Goal: Task Accomplishment & Management: Use online tool/utility

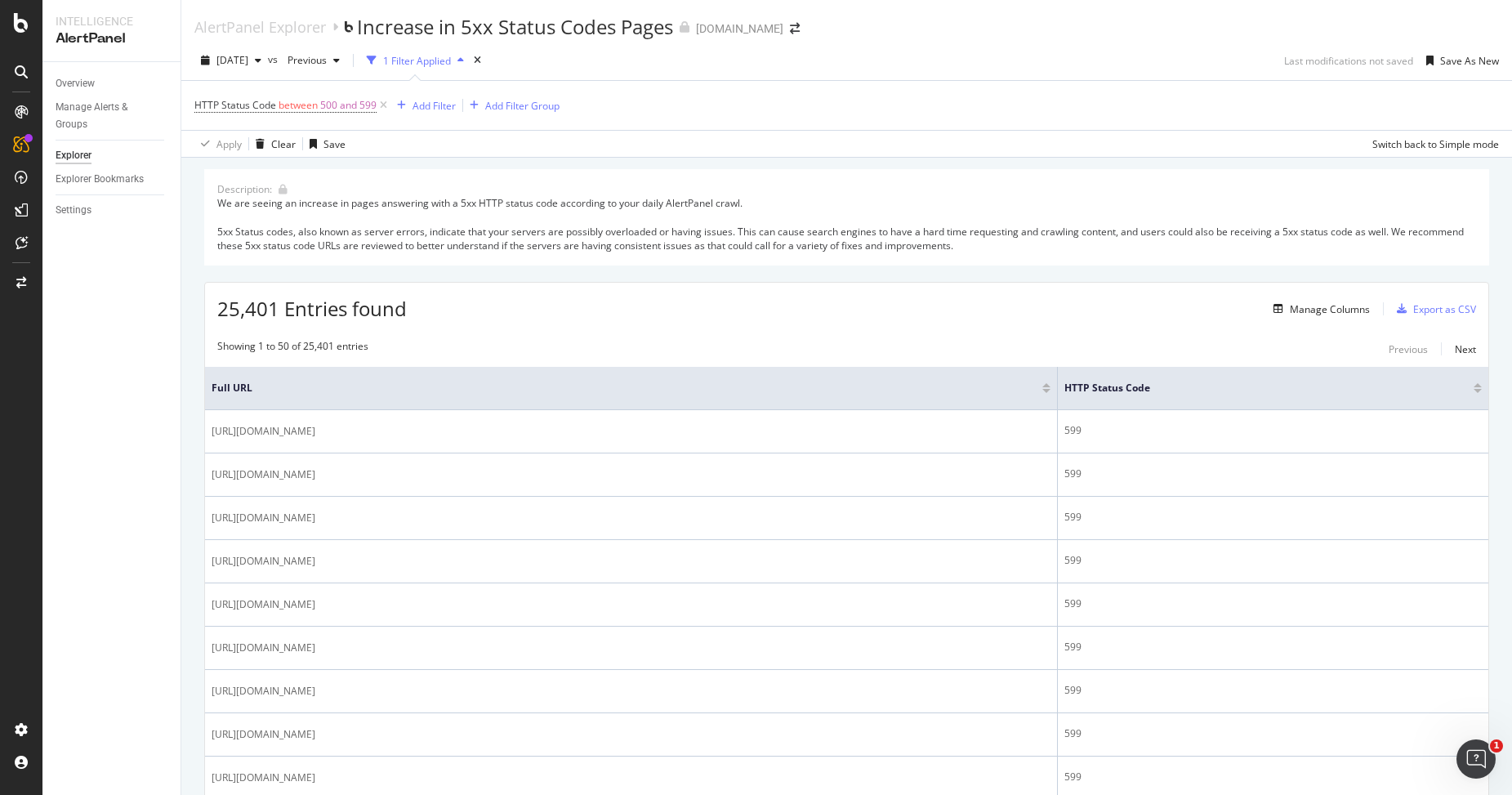
click at [780, 224] on div "We are seeing an increase in pages answering with a 5xx HTTP status code accord…" at bounding box center [846, 224] width 1259 height 57
click at [772, 243] on div "We are seeing an increase in pages answering with a 5xx HTTP status code accord…" at bounding box center [846, 224] width 1259 height 57
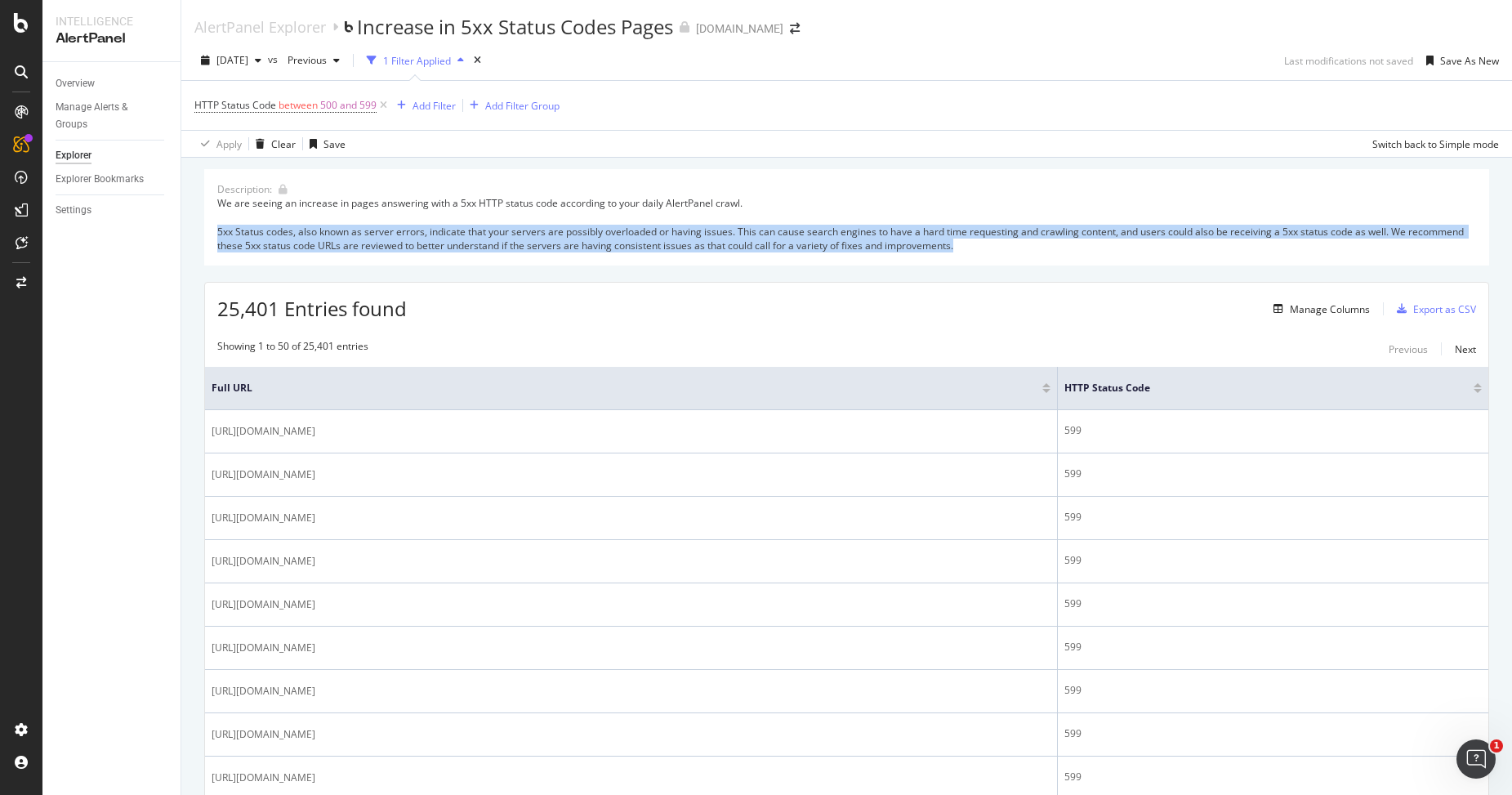
drag, startPoint x: 772, startPoint y: 243, endPoint x: 763, endPoint y: 241, distance: 9.2
click at [770, 243] on div "We are seeing an increase in pages answering with a 5xx HTTP status code accord…" at bounding box center [846, 224] width 1259 height 57
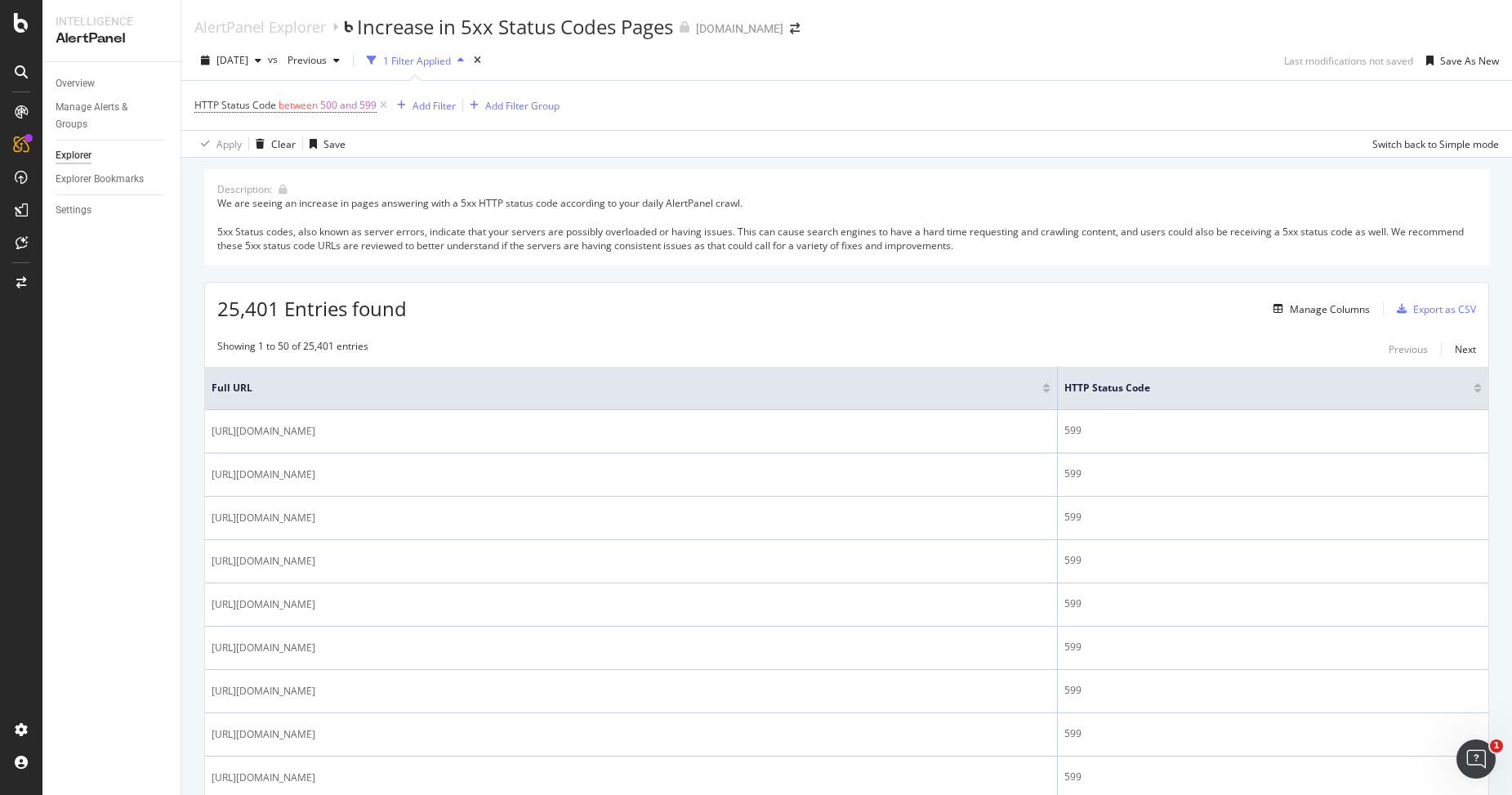
click at [739, 232] on div "We are seeing an increase in pages answering with a 5xx HTTP status code accord…" at bounding box center [846, 224] width 1259 height 57
click at [727, 237] on div "We are seeing an increase in pages answering with a 5xx HTTP status code accord…" at bounding box center [846, 224] width 1259 height 57
click at [82, 80] on div "Overview" at bounding box center [75, 84] width 39 height 17
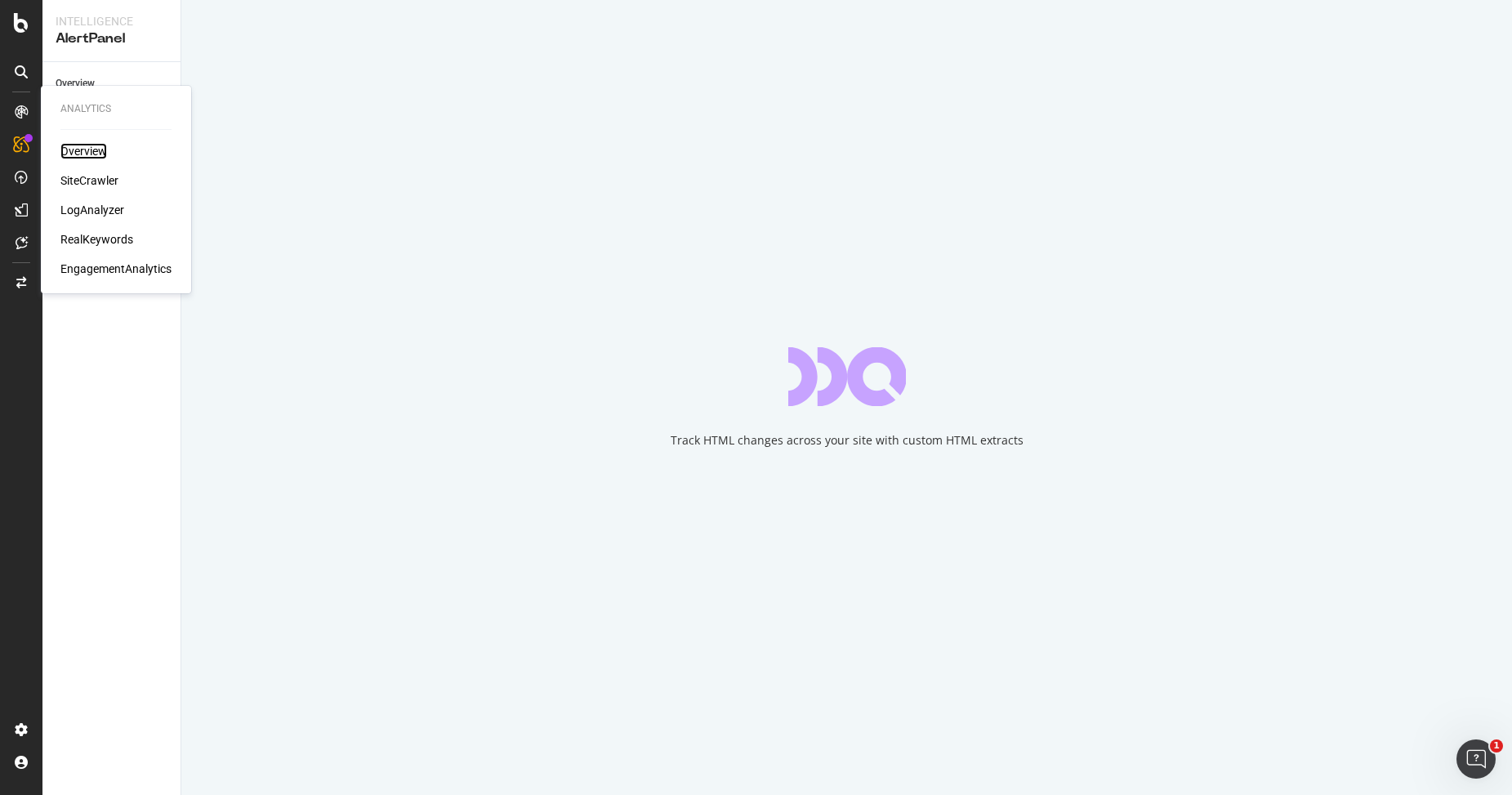
click at [77, 147] on div "Overview" at bounding box center [83, 151] width 46 height 17
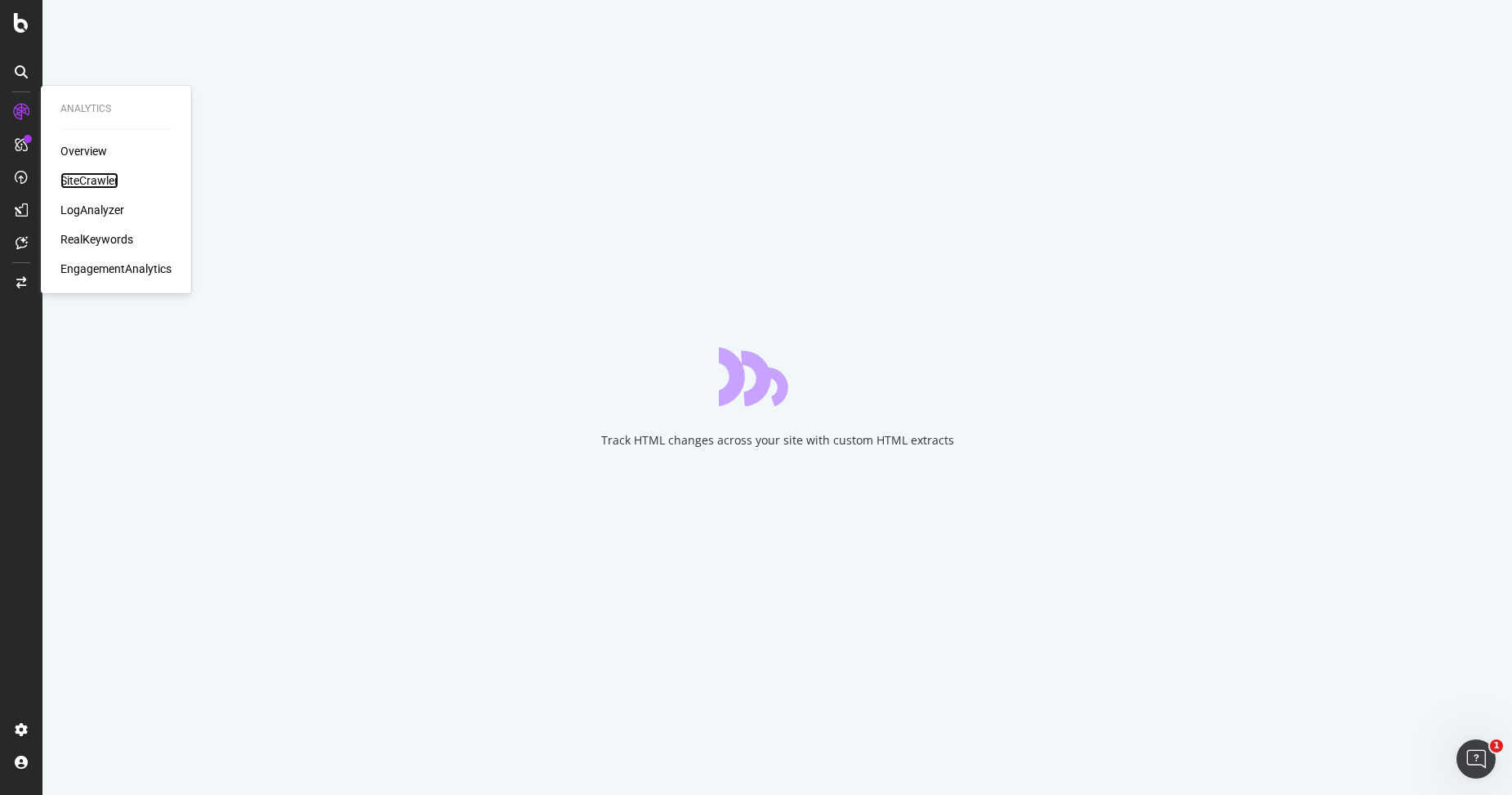
click at [82, 179] on div "SiteCrawler" at bounding box center [89, 181] width 58 height 17
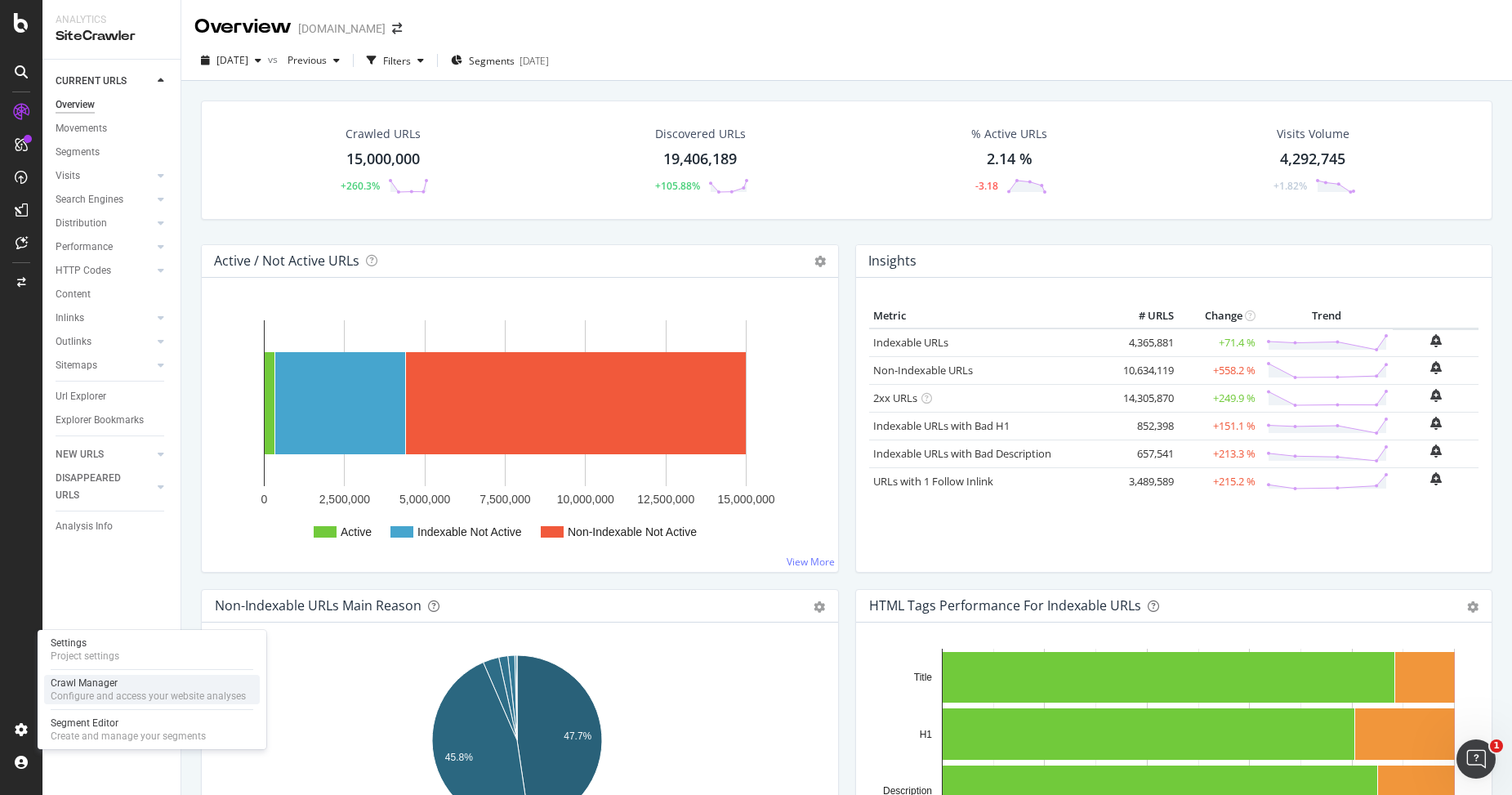
click at [88, 695] on div "Configure and access your website analyses" at bounding box center [148, 696] width 195 height 13
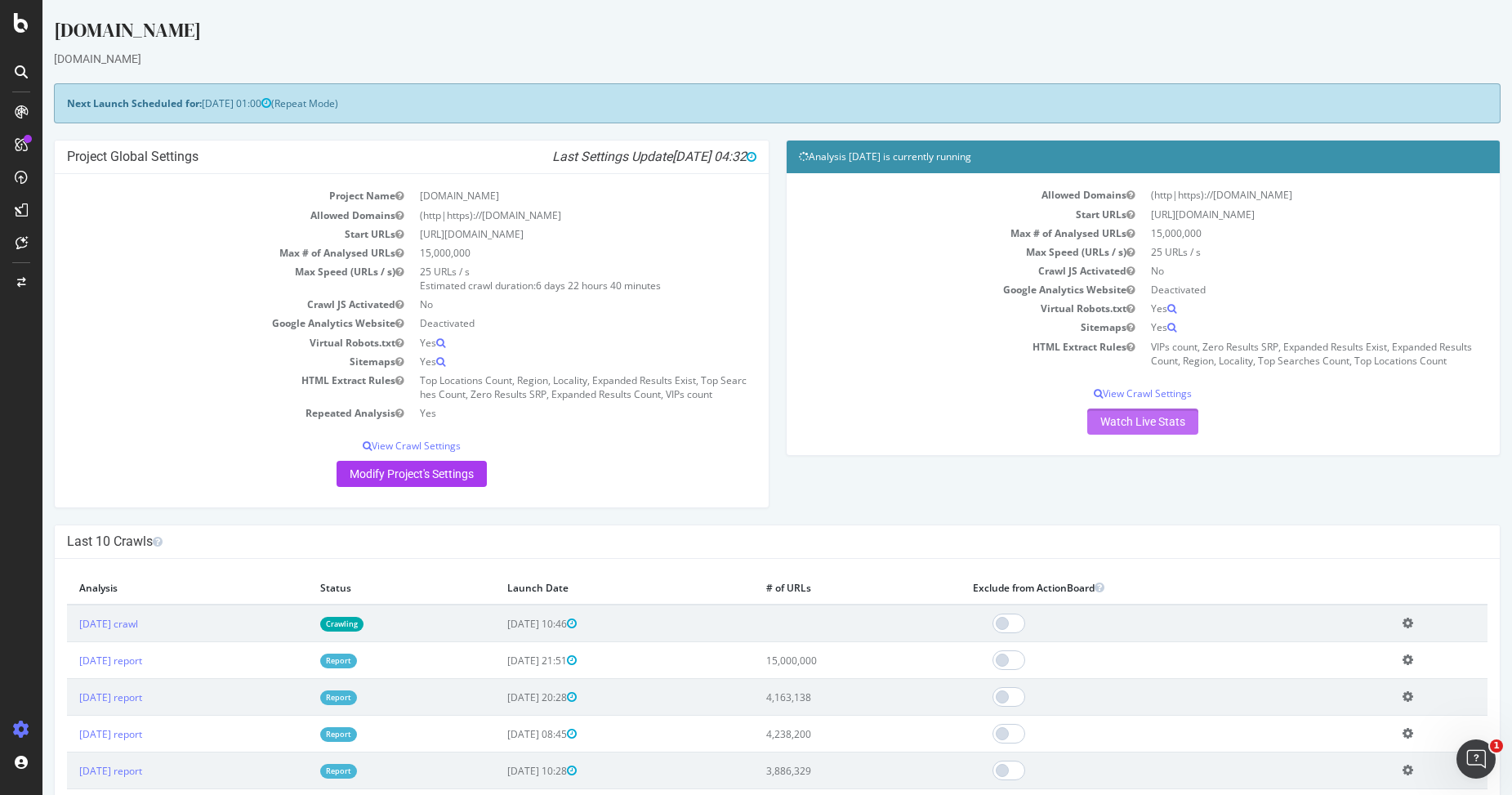
click at [1164, 422] on link "Watch Live Stats" at bounding box center [1142, 421] width 111 height 26
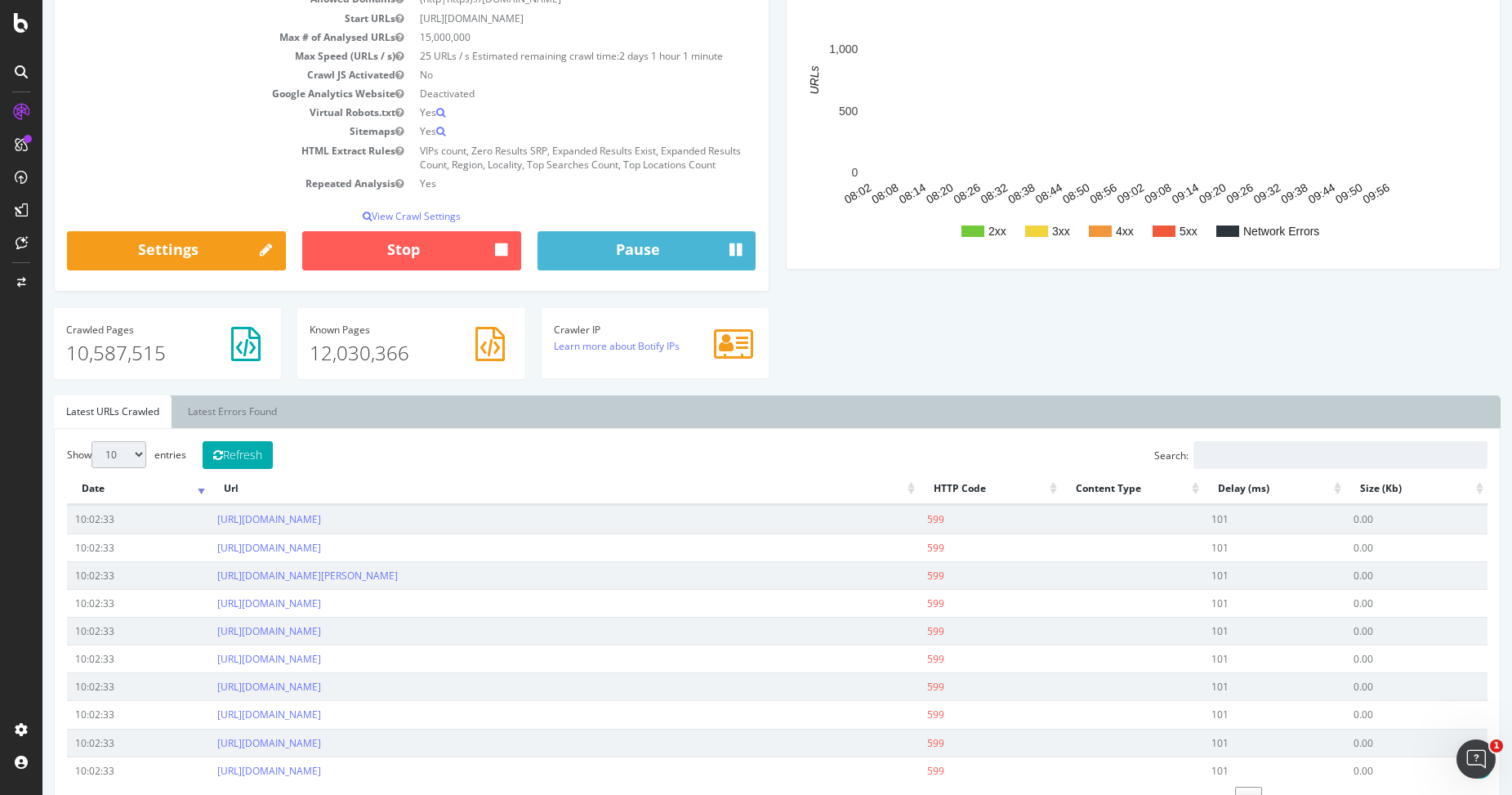
scroll to position [415, 0]
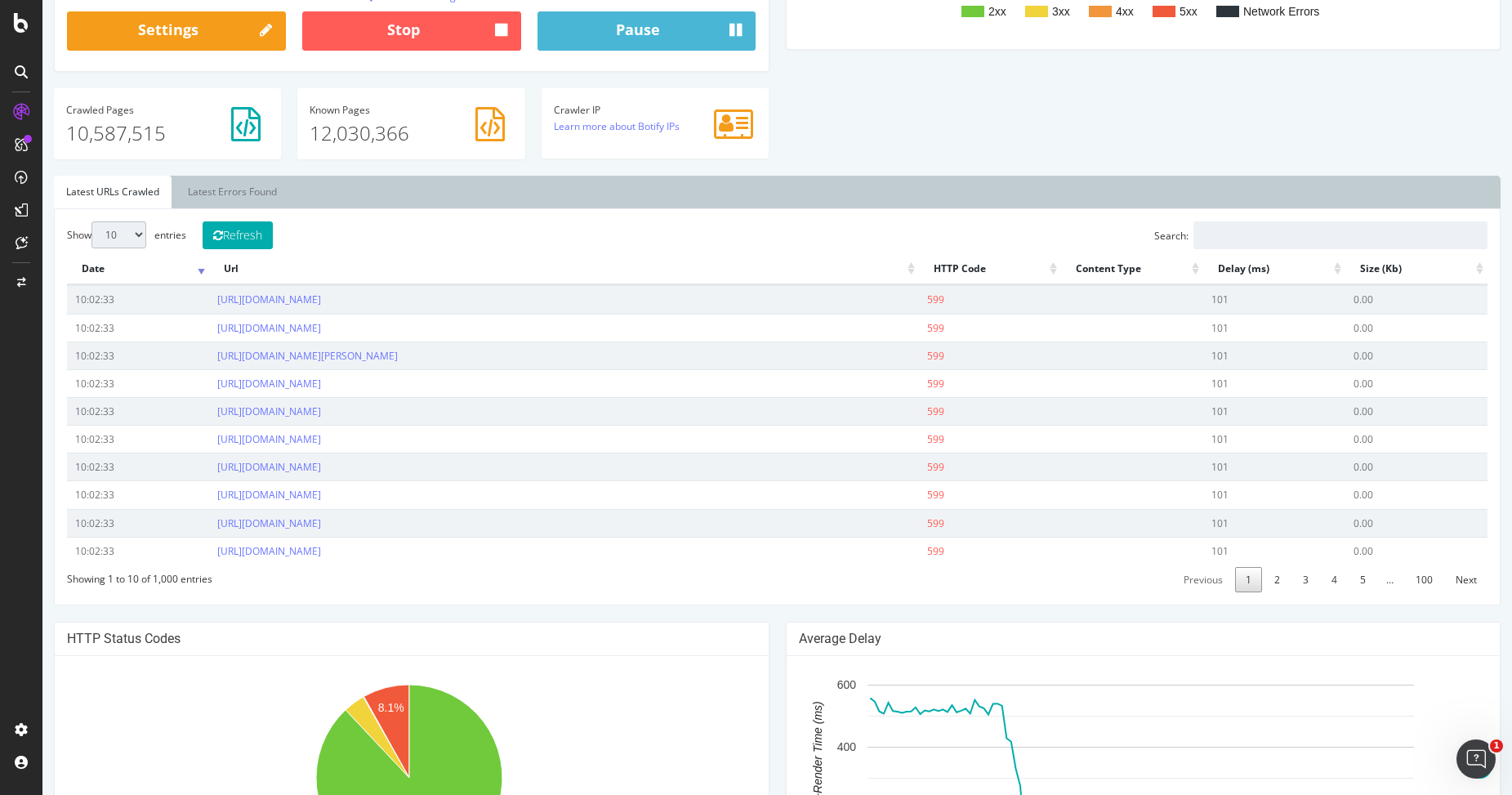
scroll to position [457, 0]
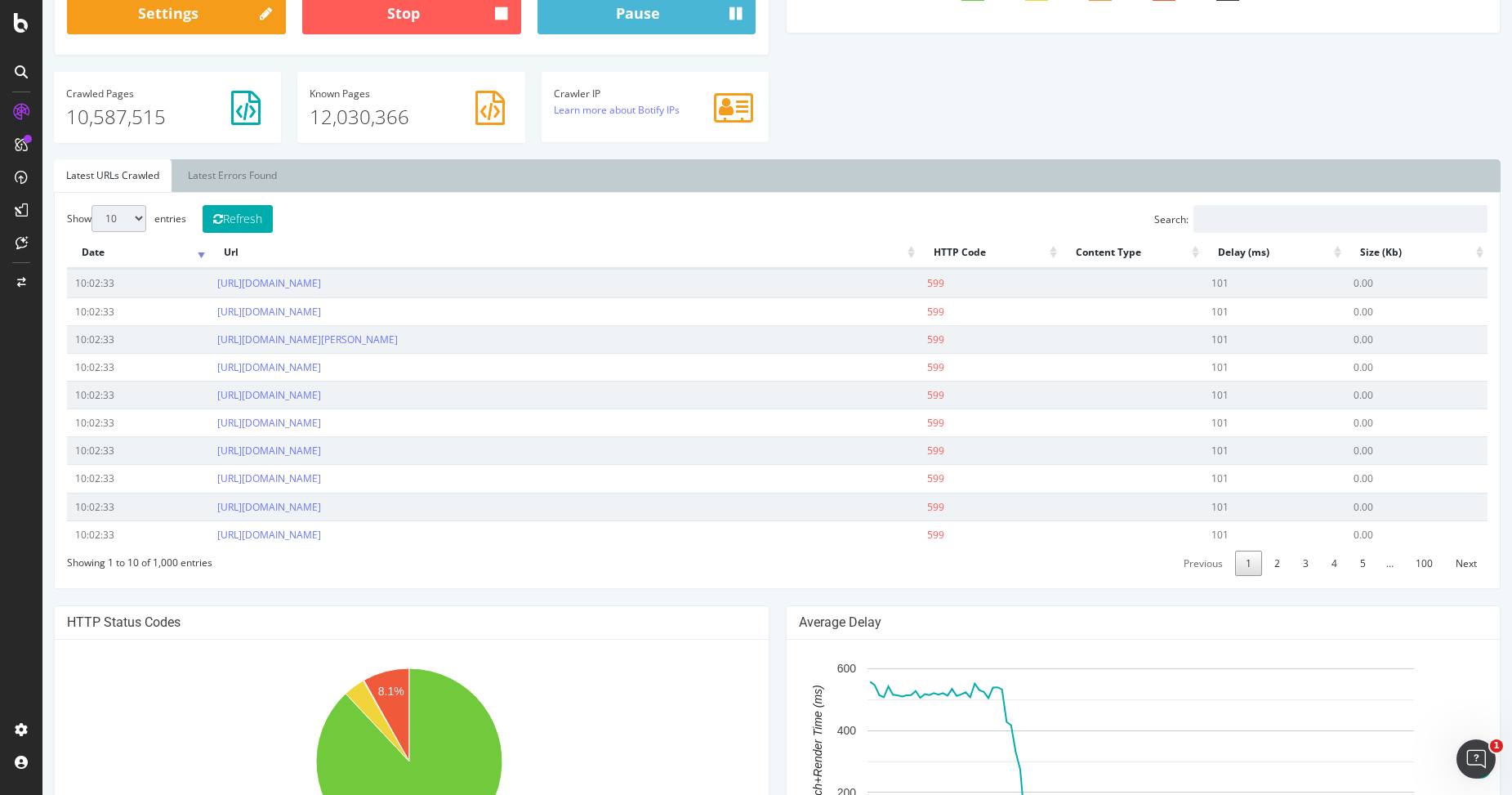
click at [146, 223] on select "10 25 50 100" at bounding box center [119, 218] width 55 height 27
select select "100"
click at [92, 205] on select "10 25 50 100" at bounding box center [119, 218] width 55 height 27
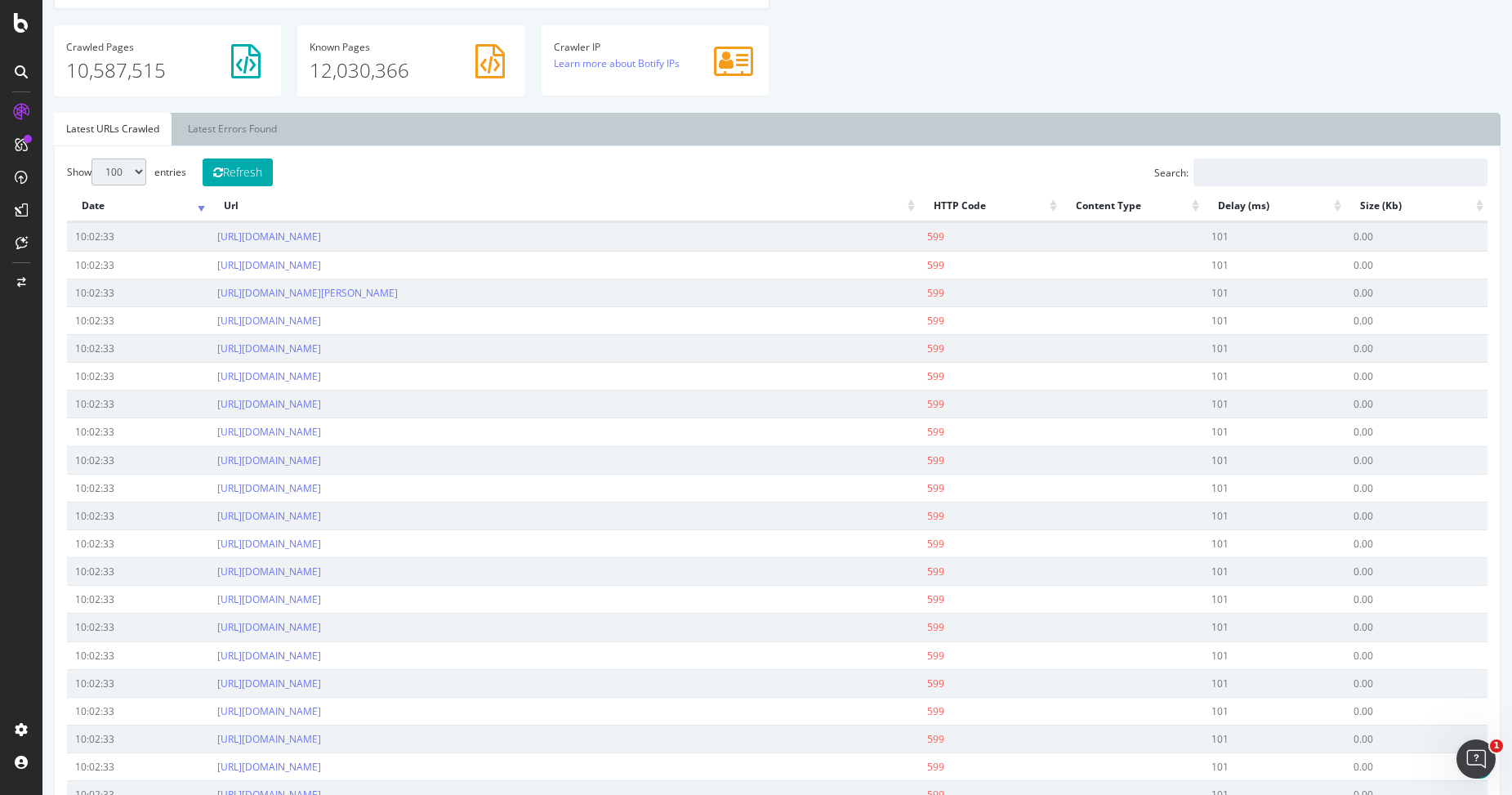
scroll to position [0, 0]
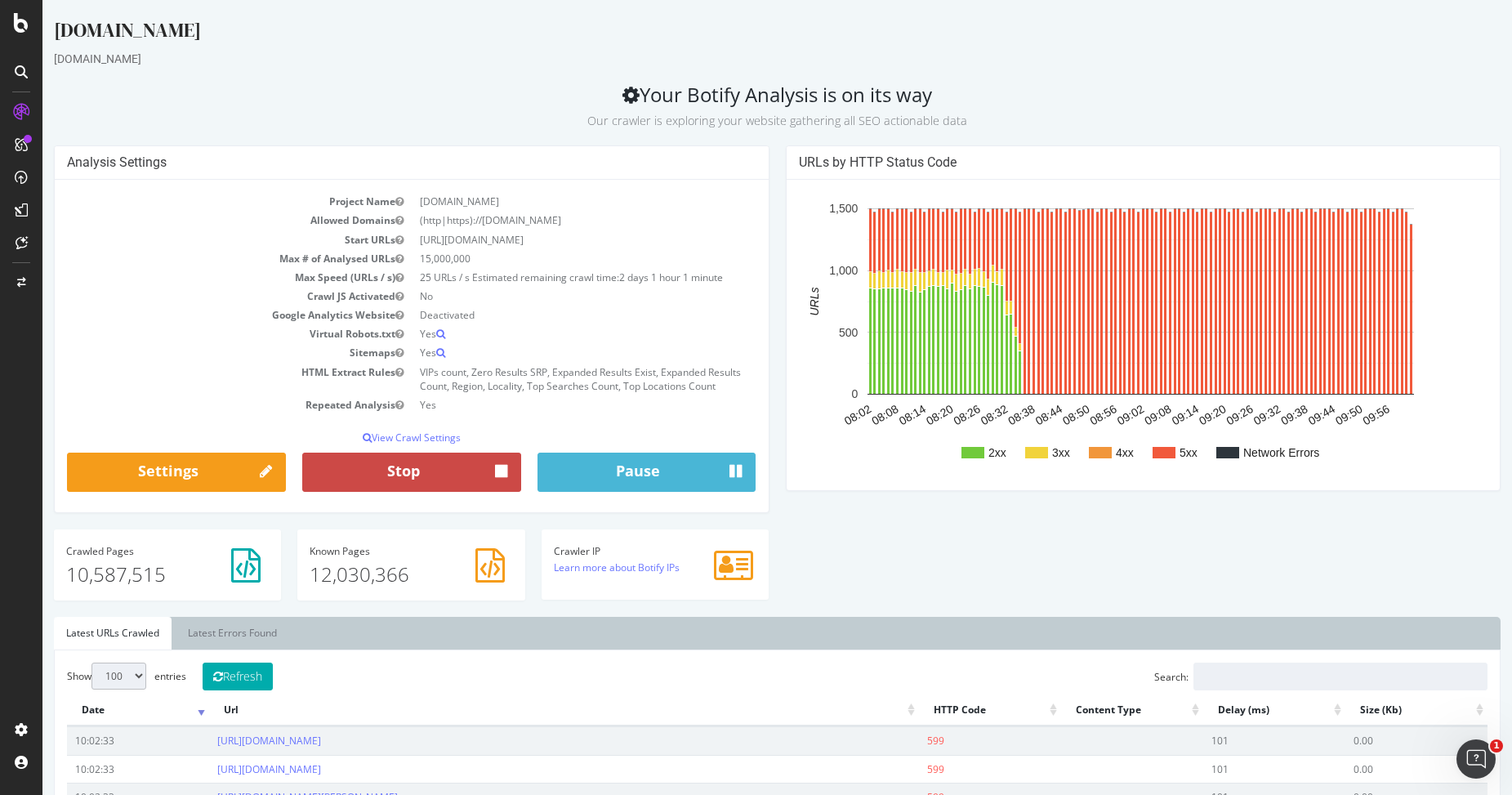
click at [400, 482] on button "Stop" at bounding box center [411, 472] width 219 height 39
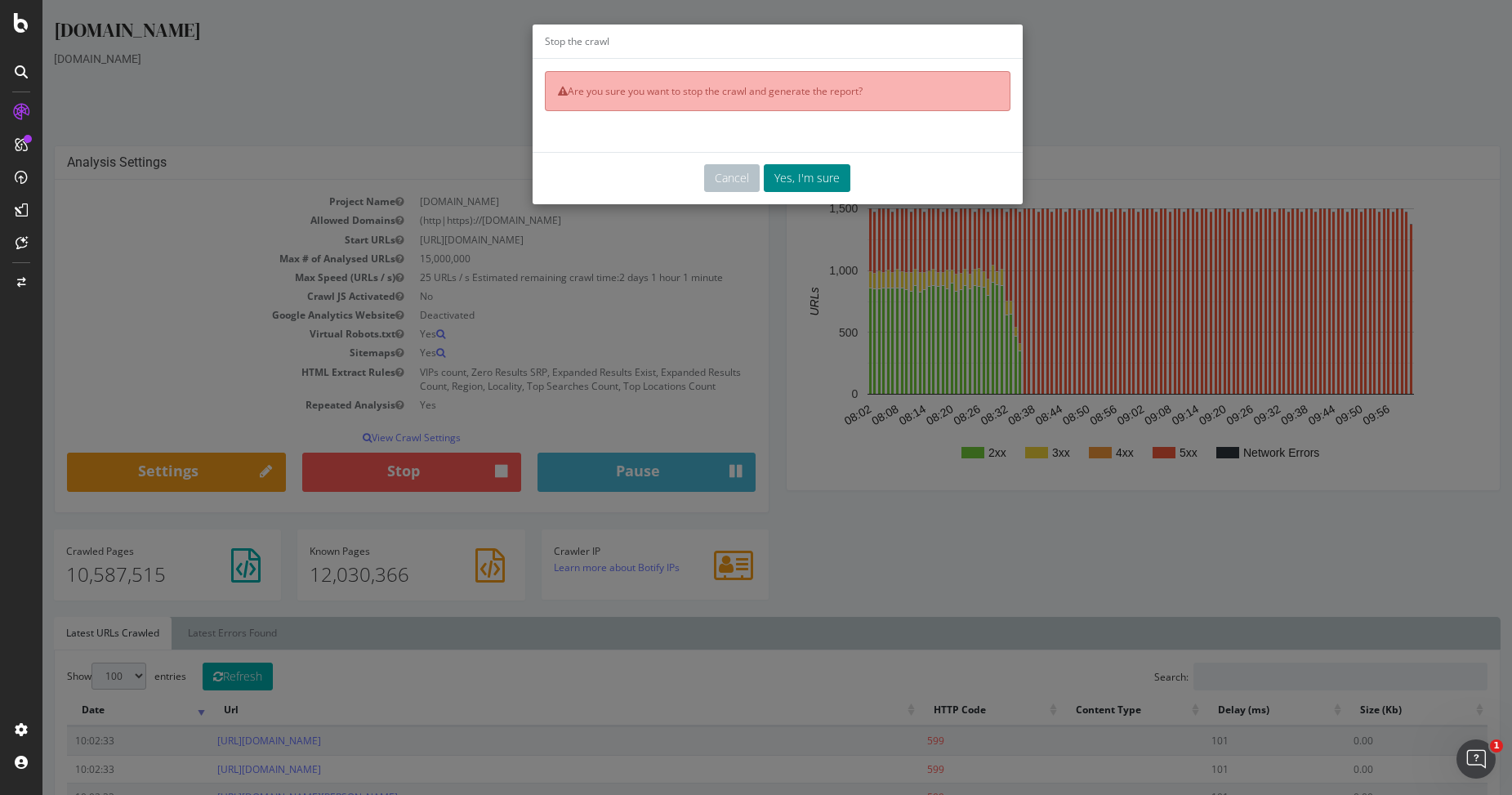
click at [806, 181] on button "Yes, I'm sure" at bounding box center [806, 178] width 86 height 28
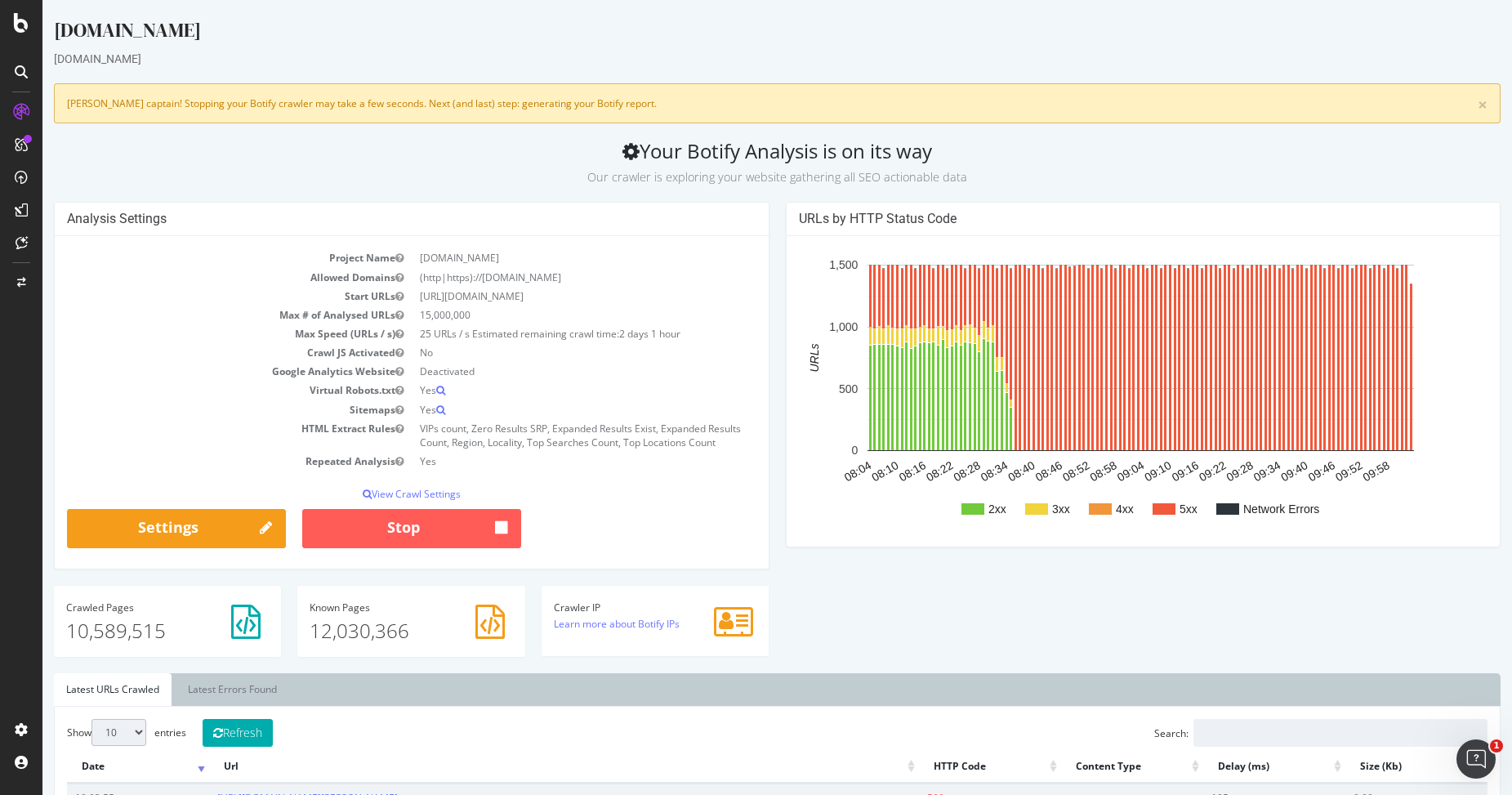
click at [1002, 630] on div "Analysis Settings Project Name [DOMAIN_NAME] Allowed Domains (http|https)://[DO…" at bounding box center [777, 437] width 1463 height 471
click at [848, 36] on div "[DOMAIN_NAME]" at bounding box center [777, 33] width 1447 height 34
click at [899, 46] on div "[DOMAIN_NAME]" at bounding box center [777, 33] width 1447 height 34
